Goal: Task Accomplishment & Management: Use online tool/utility

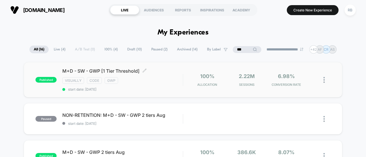
click at [86, 68] on span "M+D - SW - GWP [1 Tier Threshold] Click to edit experience details" at bounding box center [122, 71] width 120 height 6
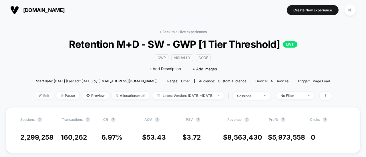
click at [35, 92] on span "Edit" at bounding box center [44, 96] width 19 height 8
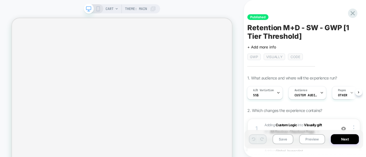
scroll to position [45, 0]
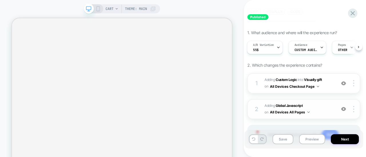
click at [323, 108] on span "Adding Global Javascript on All Devices All Pages" at bounding box center [298, 109] width 69 height 13
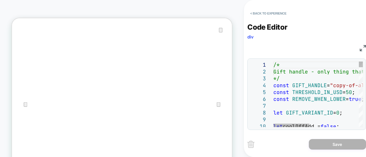
scroll to position [0, 0]
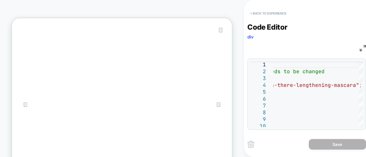
click at [257, 14] on button "< Back to experience" at bounding box center [268, 13] width 42 height 9
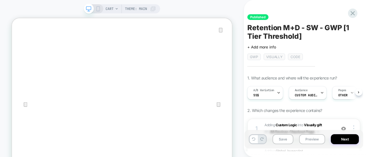
scroll to position [0, 0]
click at [352, 18] on div at bounding box center [353, 13] width 12 height 12
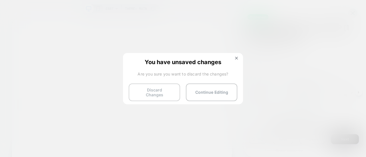
click at [150, 91] on button "Discard Changes" at bounding box center [154, 93] width 51 height 18
